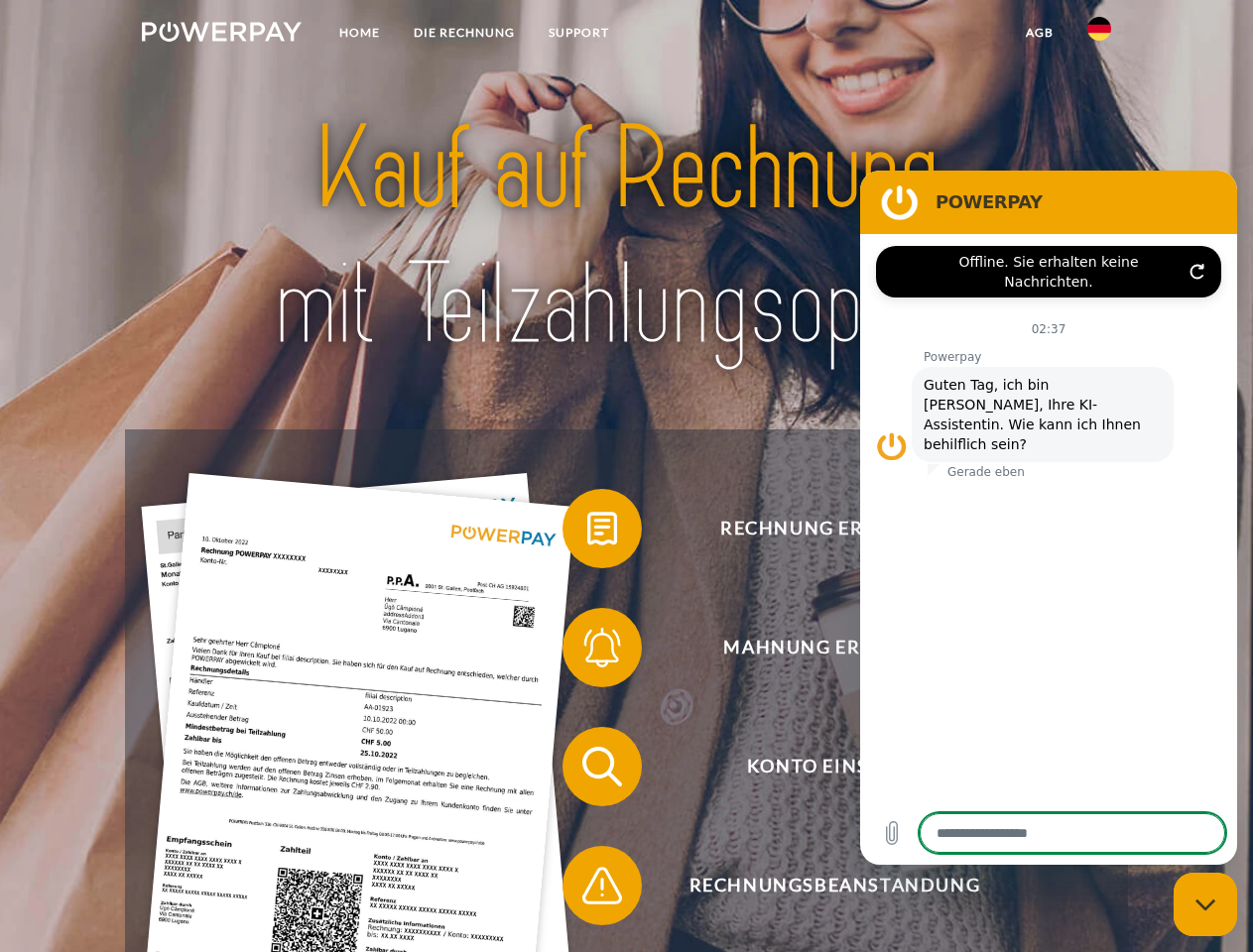
click at [221, 35] on img at bounding box center [222, 32] width 160 height 20
click at [1099, 35] on img at bounding box center [1099, 29] width 24 height 24
click at [1039, 33] on link "agb" at bounding box center [1040, 33] width 62 height 36
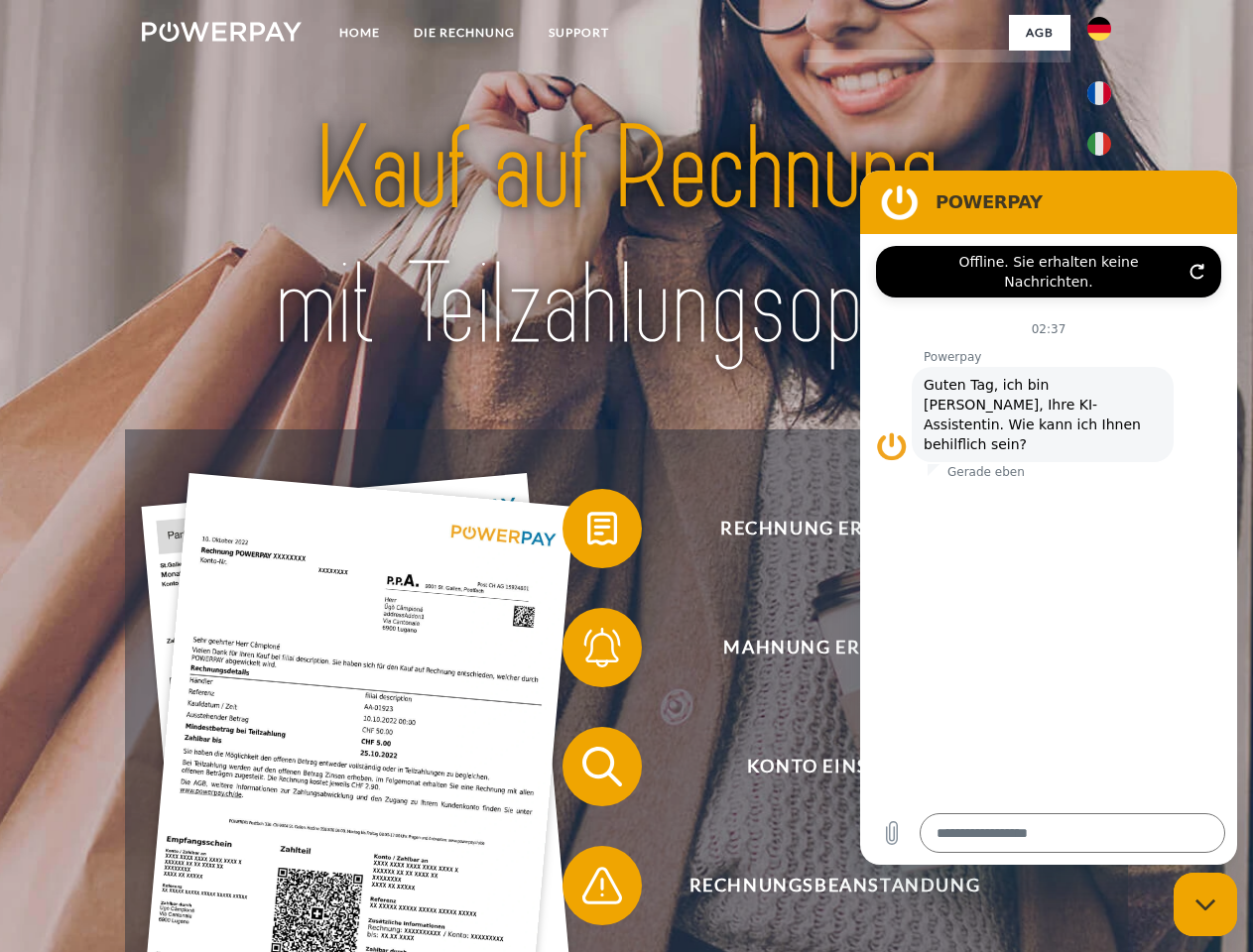
click at [587, 533] on span at bounding box center [572, 528] width 99 height 99
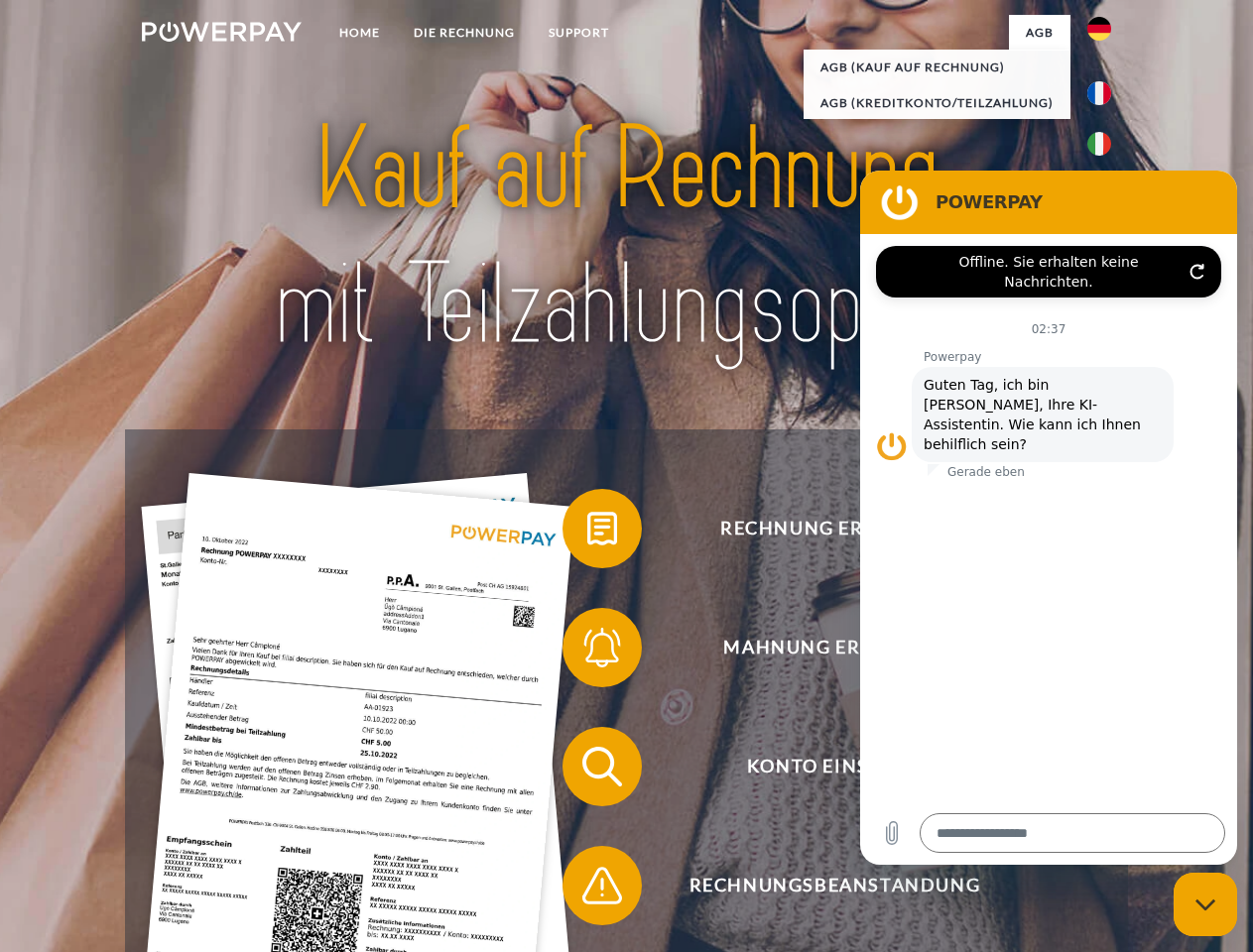
click at [587, 652] on span at bounding box center [572, 647] width 99 height 99
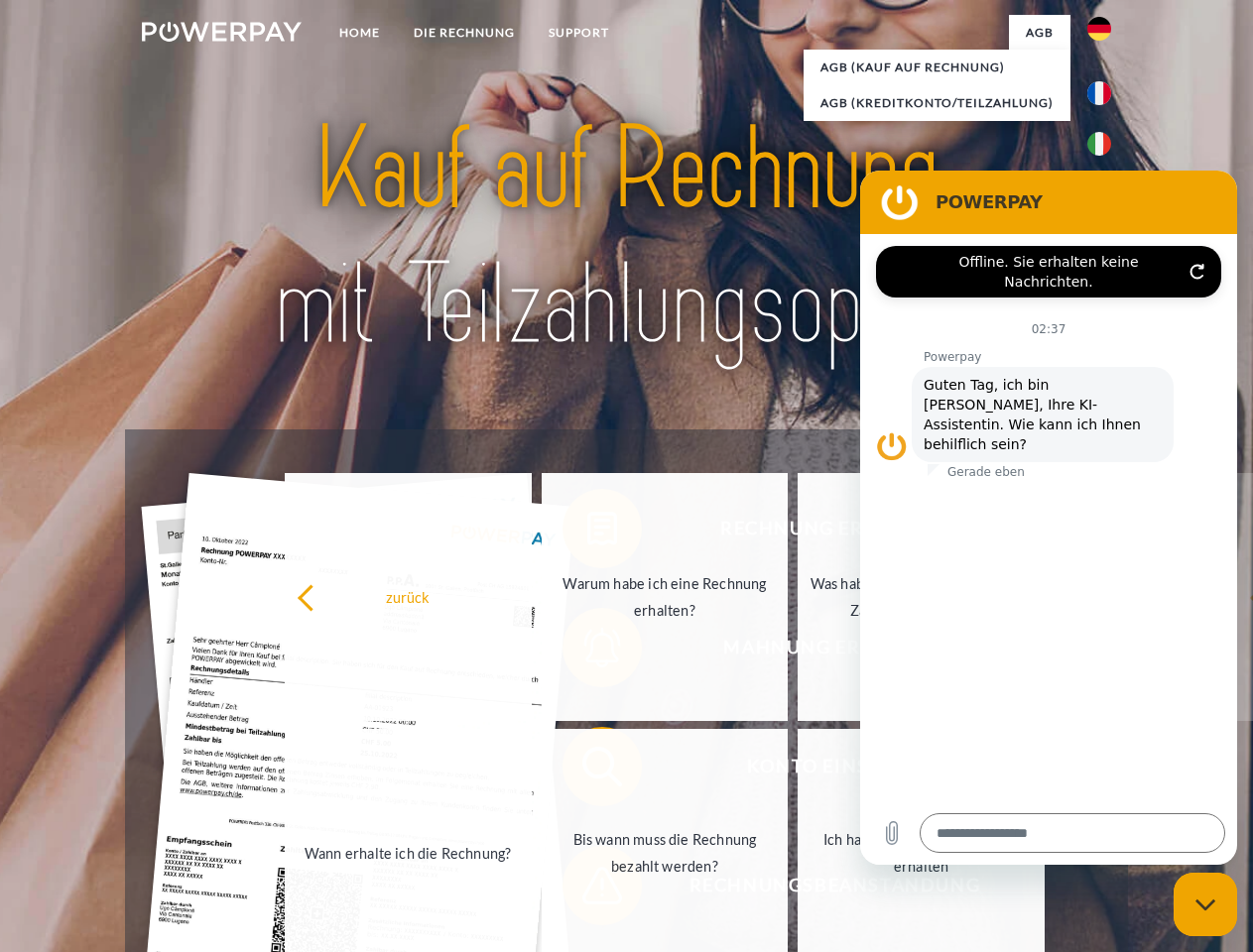
click at [587, 771] on link "Bis wann muss die Rechnung bezahlt werden?" at bounding box center [665, 853] width 247 height 248
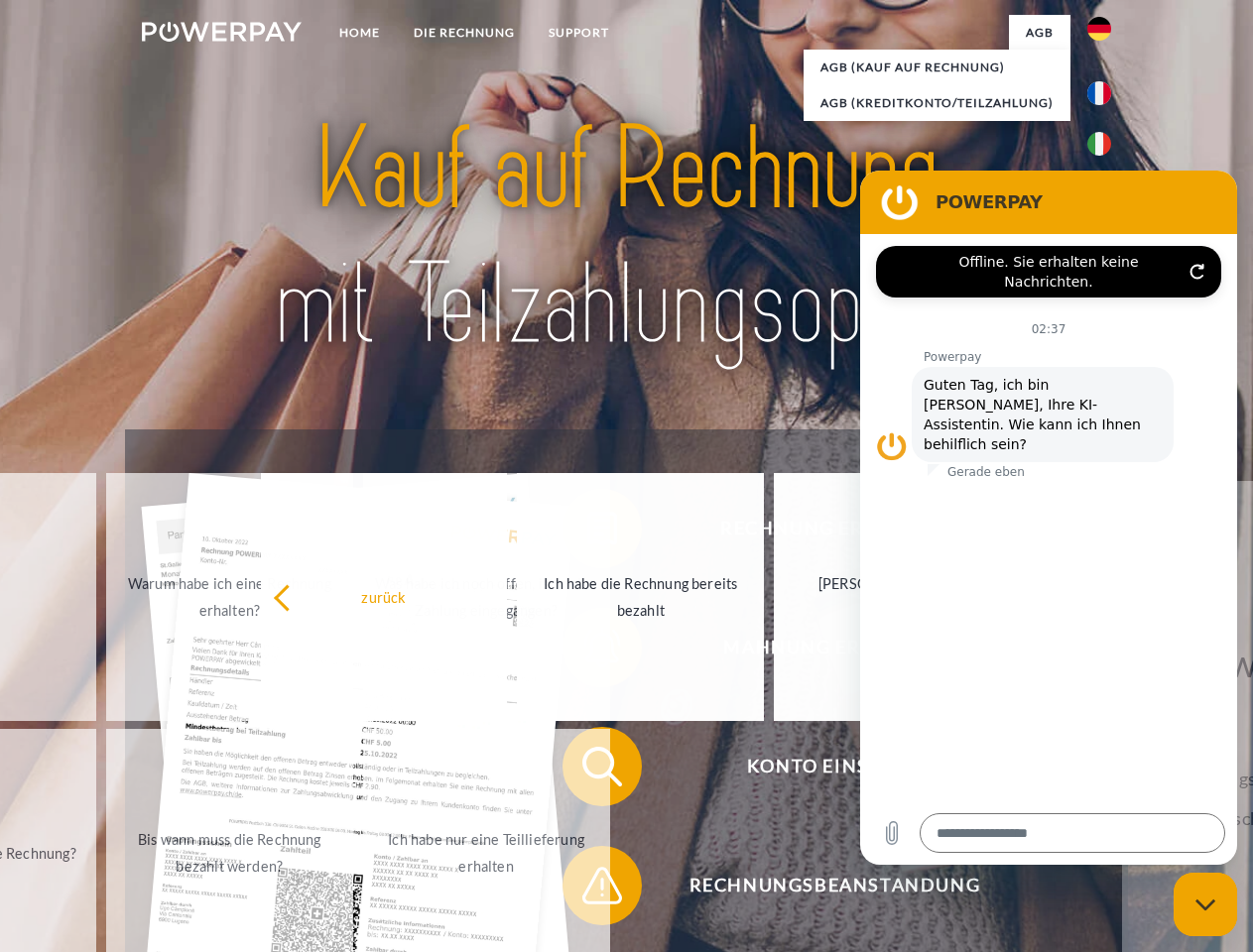
click at [587, 890] on span at bounding box center [572, 885] width 99 height 99
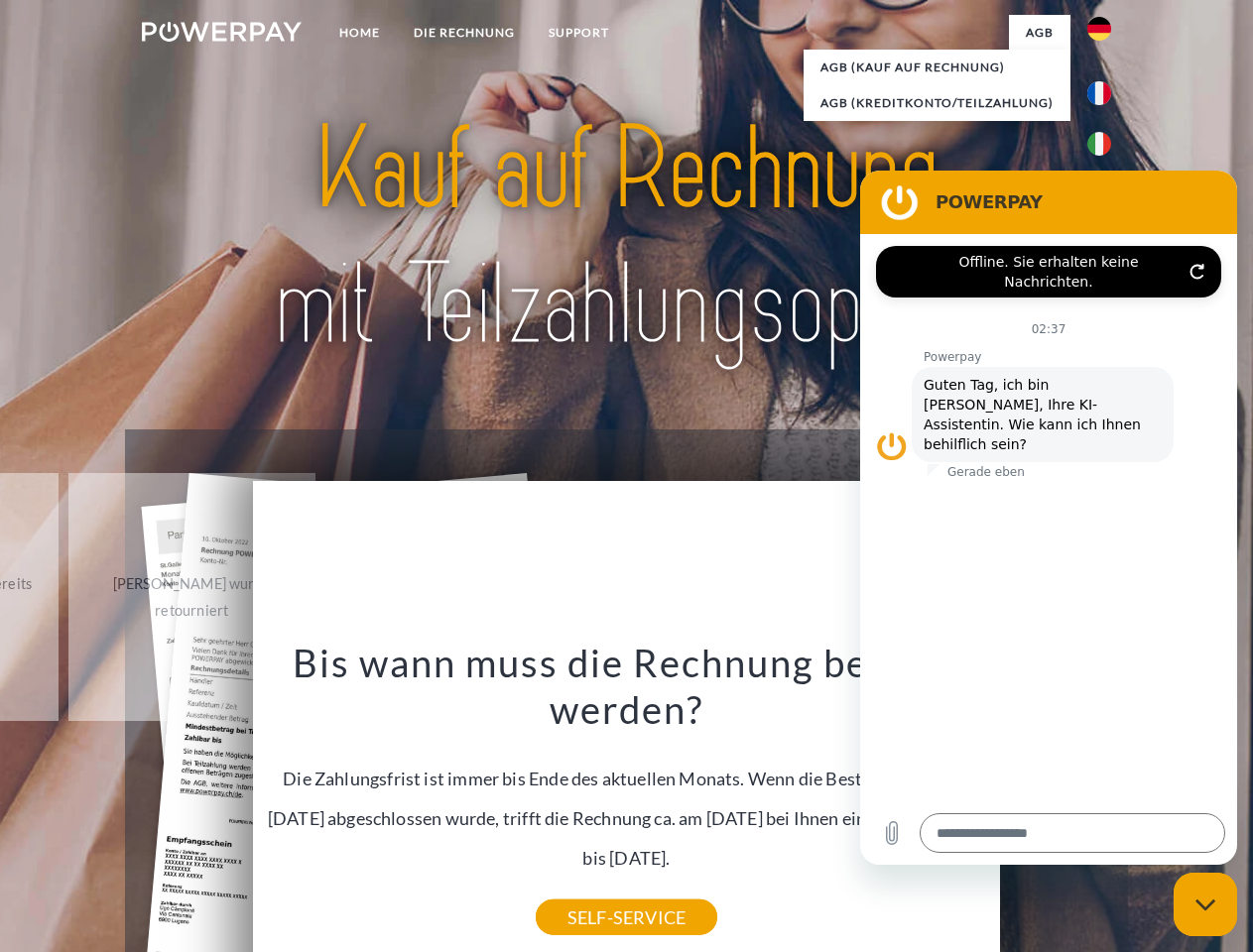
click at [1205, 905] on icon "Messaging-Fenster schließen" at bounding box center [1205, 905] width 21 height 13
type textarea "*"
